Goal: Book appointment/travel/reservation

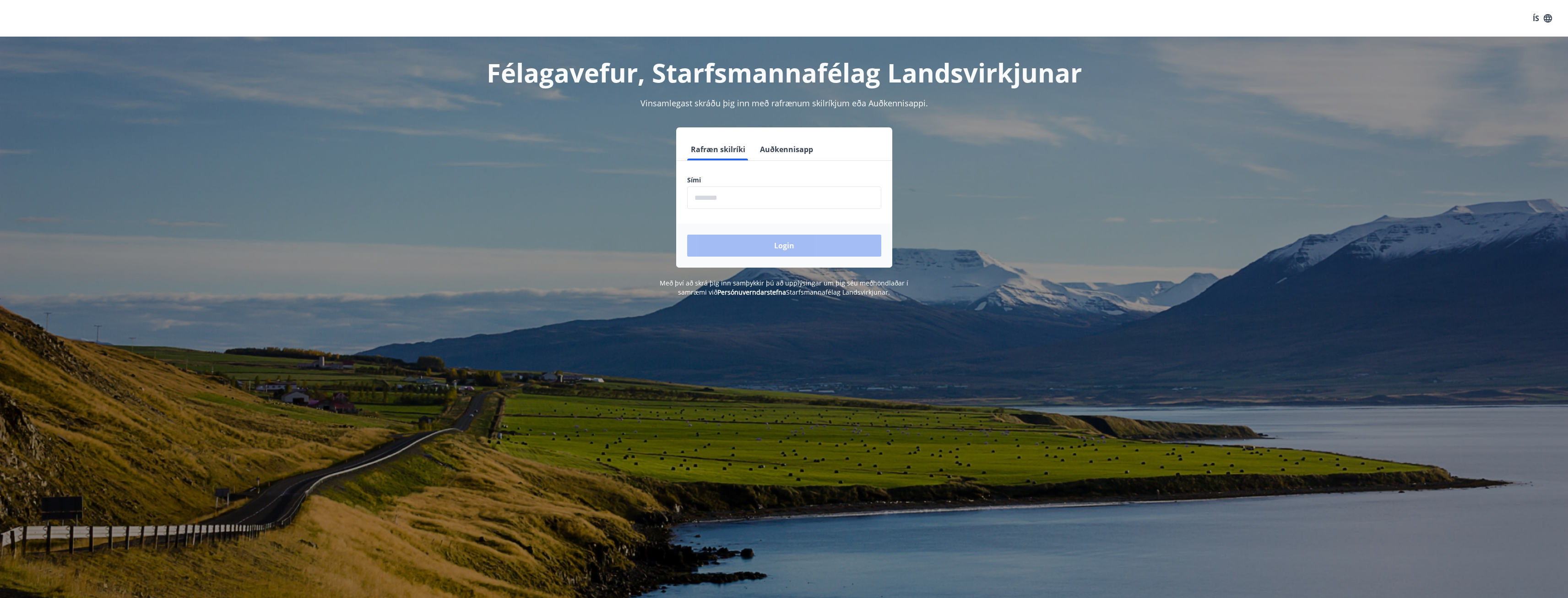
click at [702, 201] on input "phone" at bounding box center [784, 197] width 194 height 23
type input "********"
click at [723, 240] on button "Login" at bounding box center [784, 245] width 194 height 22
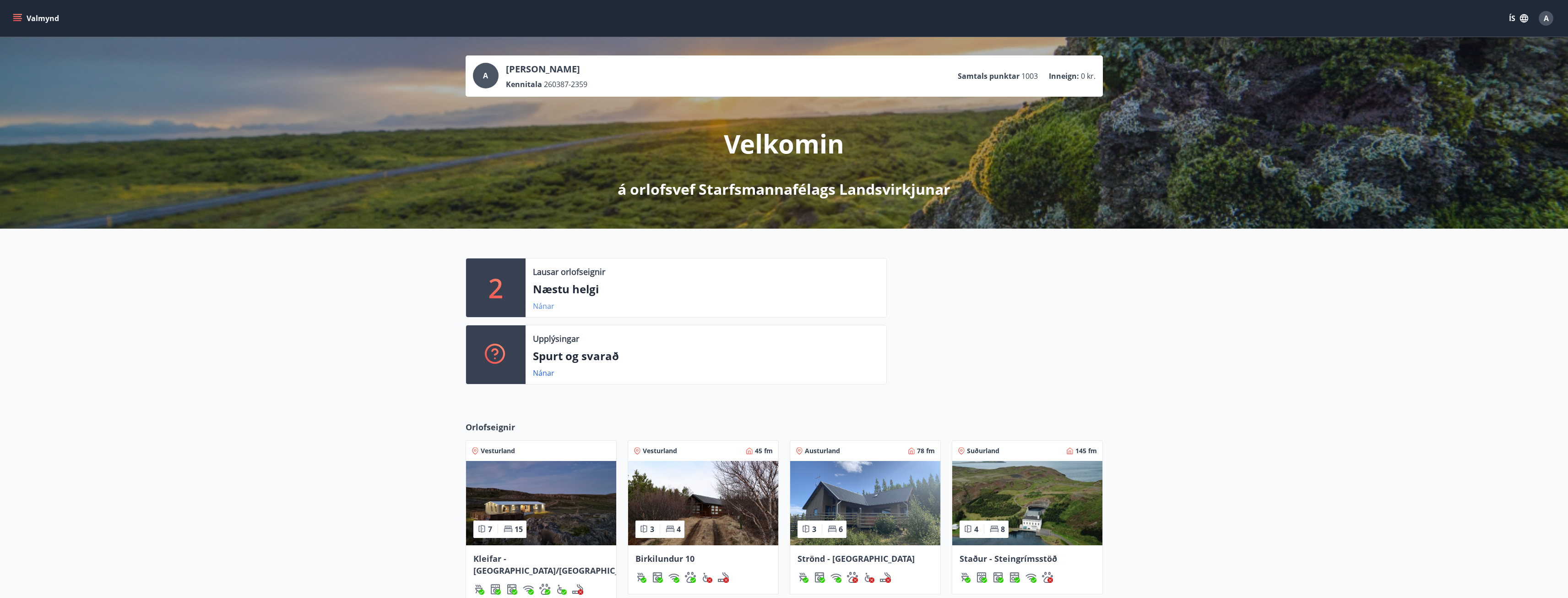
click at [546, 308] on link "Nánar" at bounding box center [544, 306] width 22 height 10
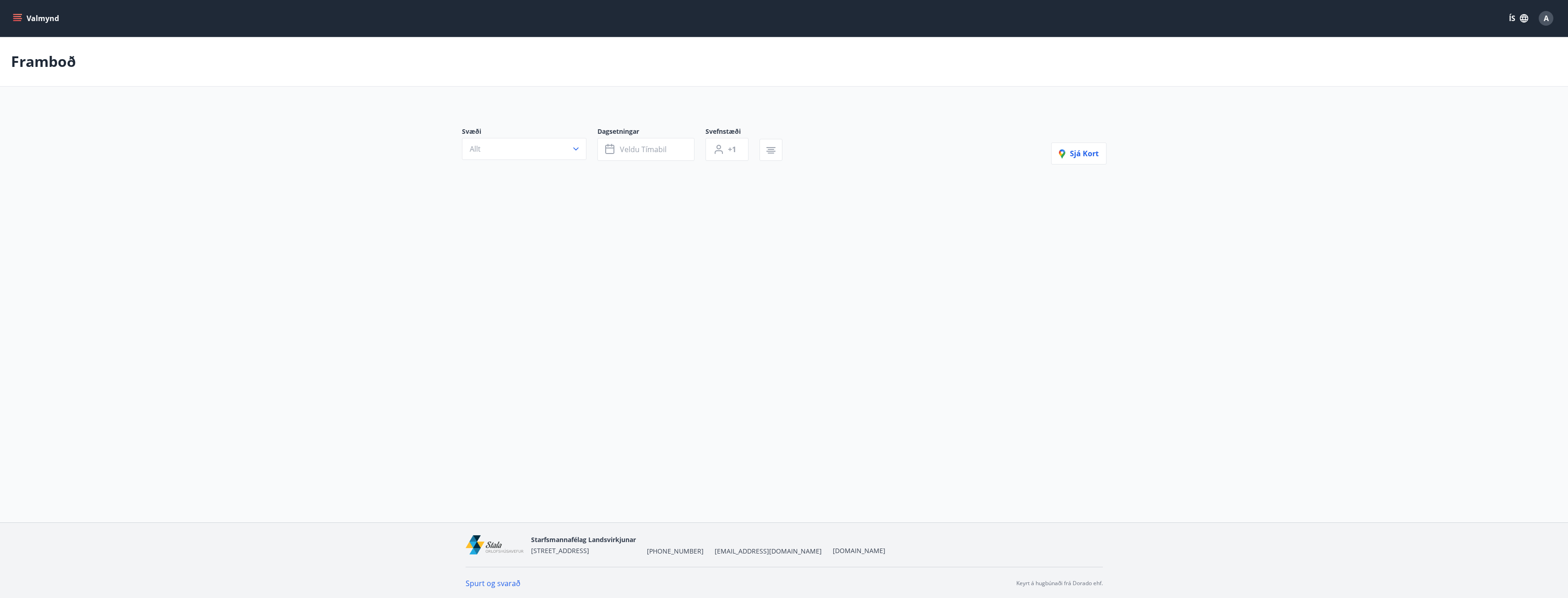
type input "*"
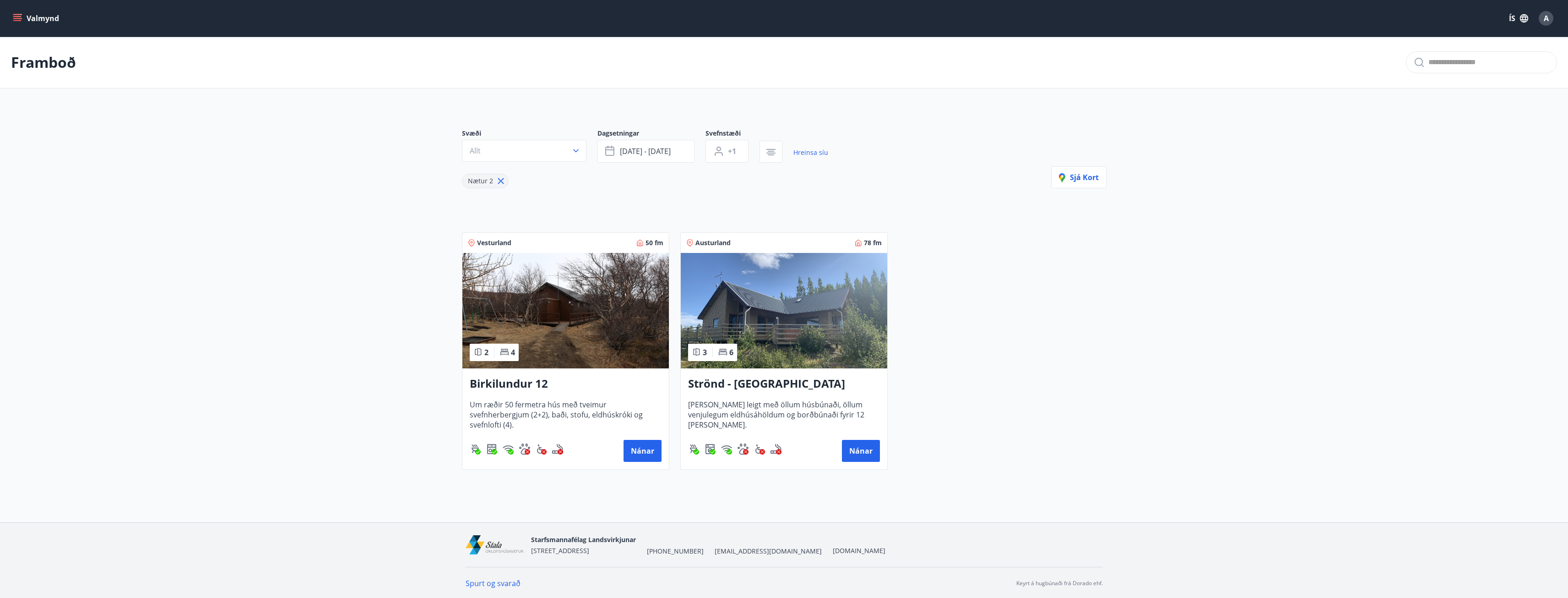
click at [511, 351] on span "4" at bounding box center [513, 352] width 4 height 10
click at [19, 16] on icon "menu" at bounding box center [17, 18] width 9 height 9
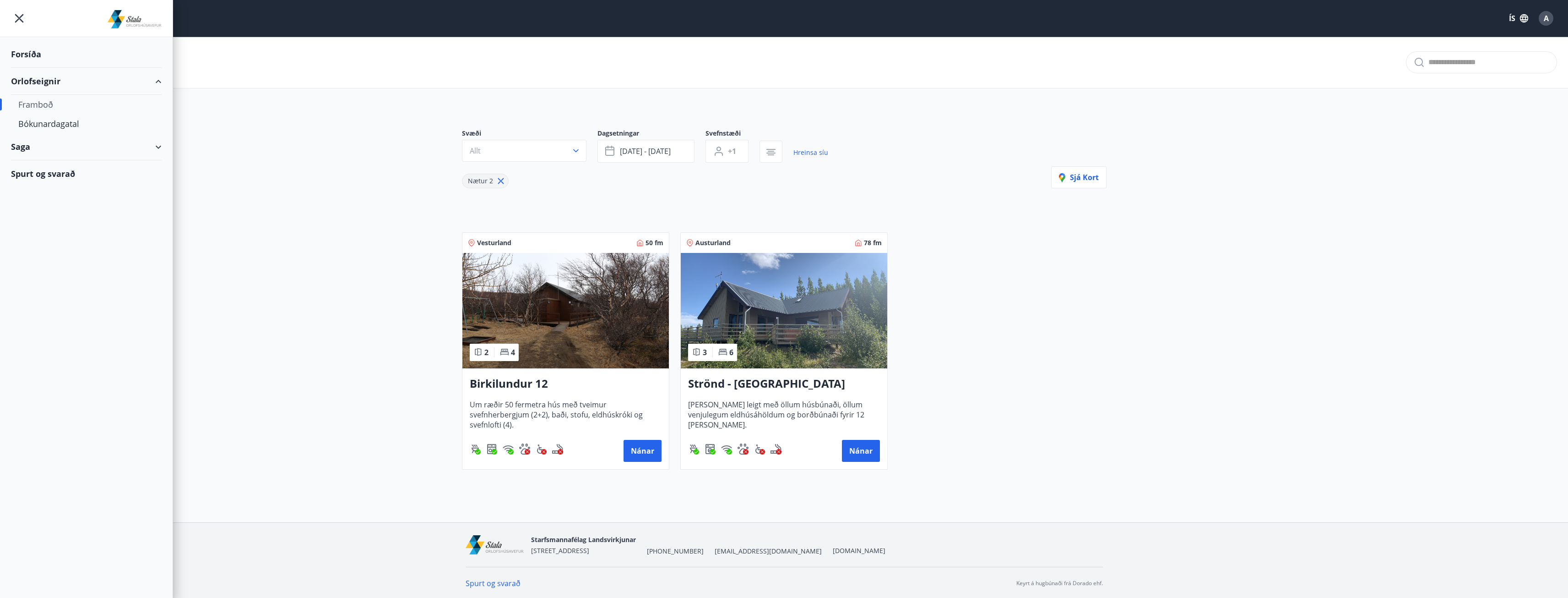
click at [48, 75] on div "Orlofseignir" at bounding box center [86, 81] width 151 height 27
type input "*"
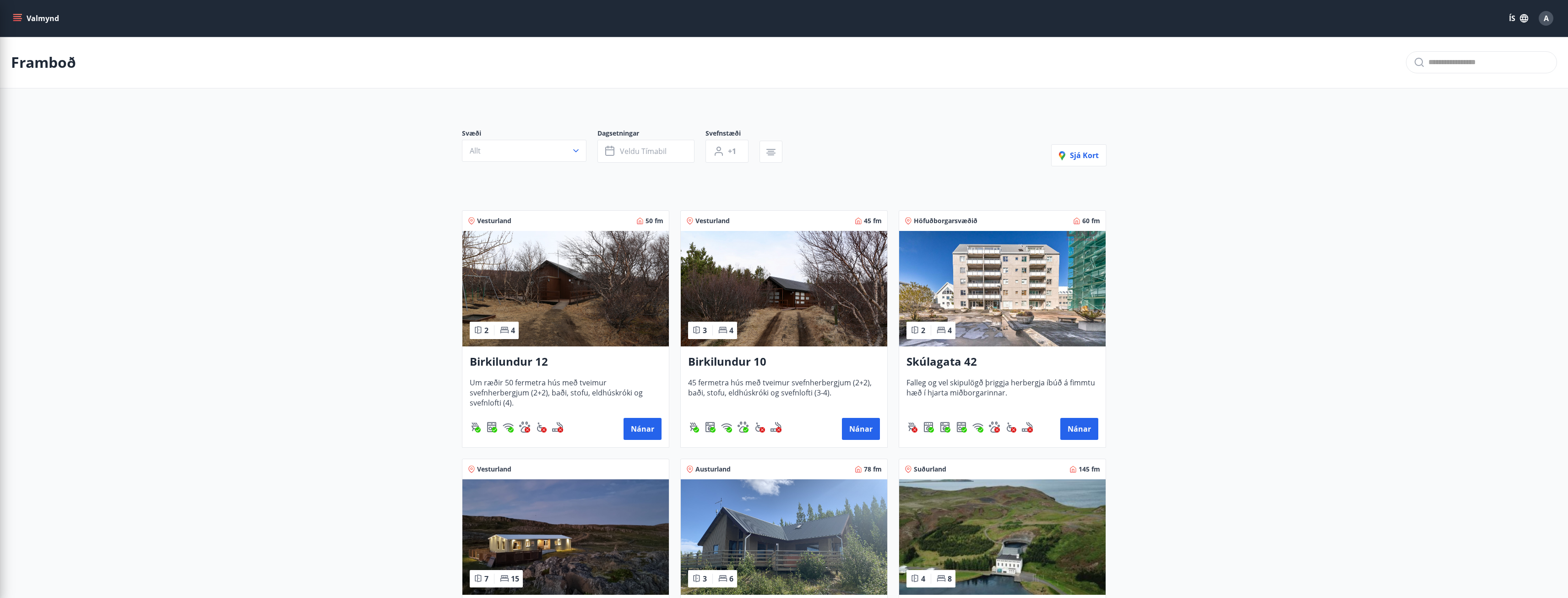
click at [363, 218] on main "Framboð Svæði Allt Dagsetningar Veldu tímabil Svefnstæði +1 Sjá kort Vesturland…" at bounding box center [784, 493] width 1568 height 915
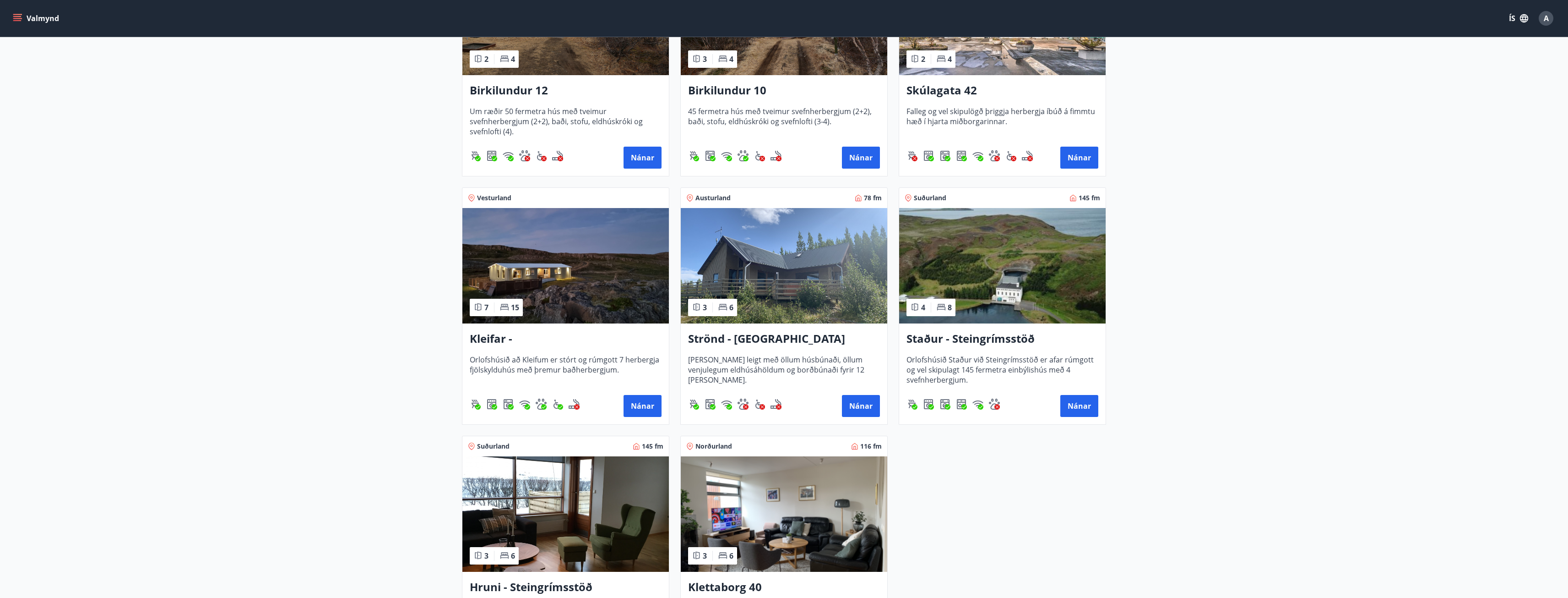
scroll to position [274, 0]
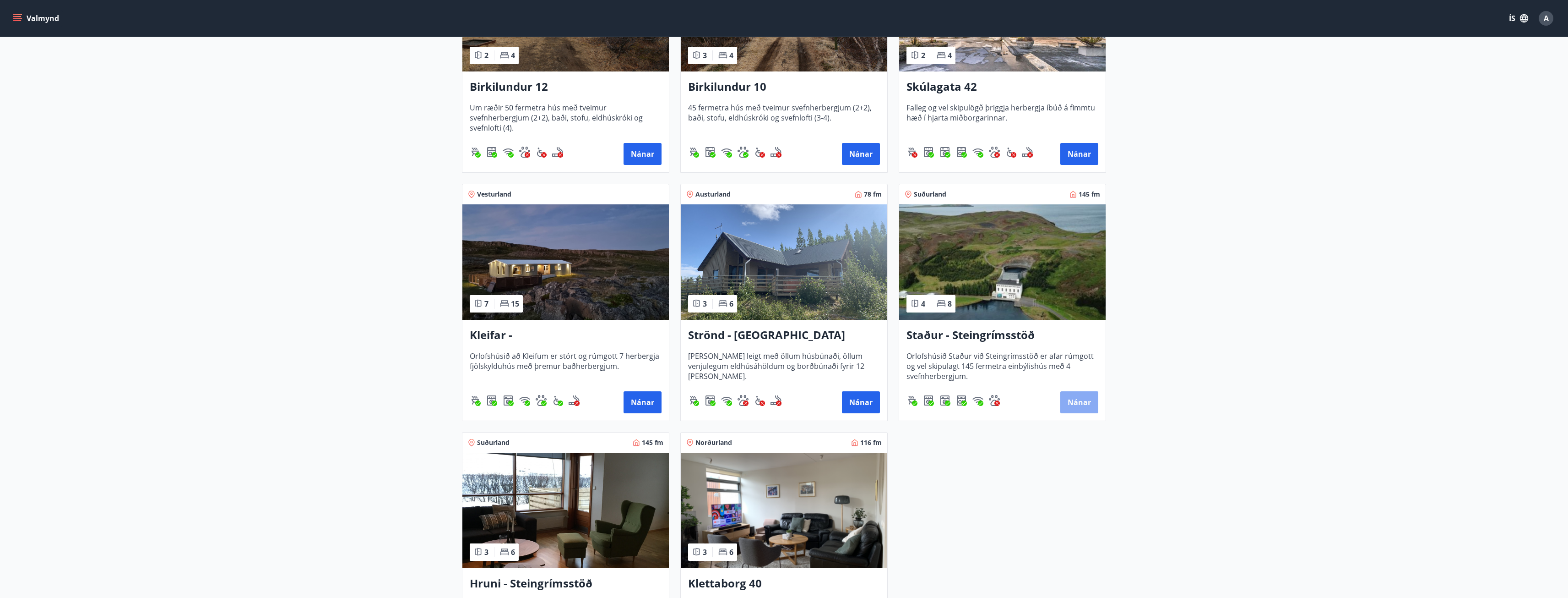
click at [1078, 398] on button "Nánar" at bounding box center [1079, 402] width 38 height 22
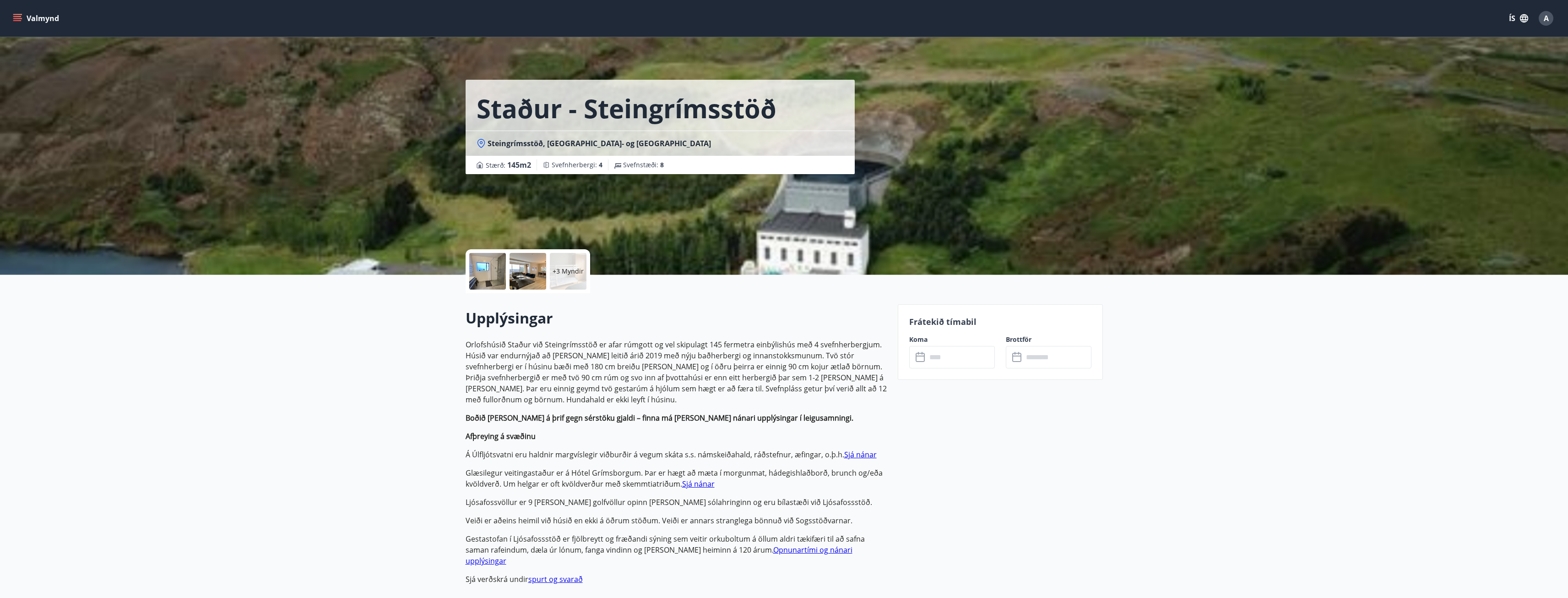
click at [555, 266] on div "+3 Myndir" at bounding box center [567, 271] width 36 height 36
